Goal: Check status

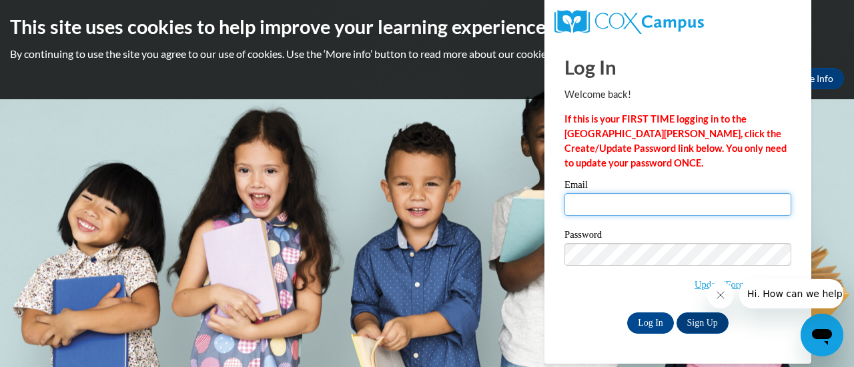
click at [589, 200] on input "Email" at bounding box center [677, 204] width 227 height 23
type input "slperry@gbaps.org"
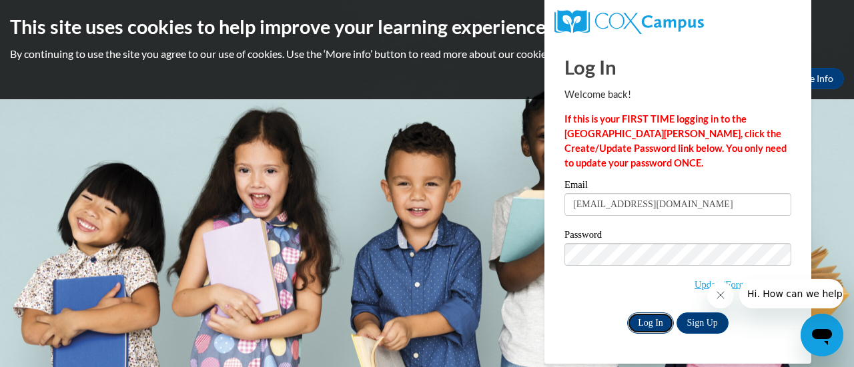
click at [651, 324] on input "Log In" at bounding box center [650, 323] width 47 height 21
